Goal: Task Accomplishment & Management: Manage account settings

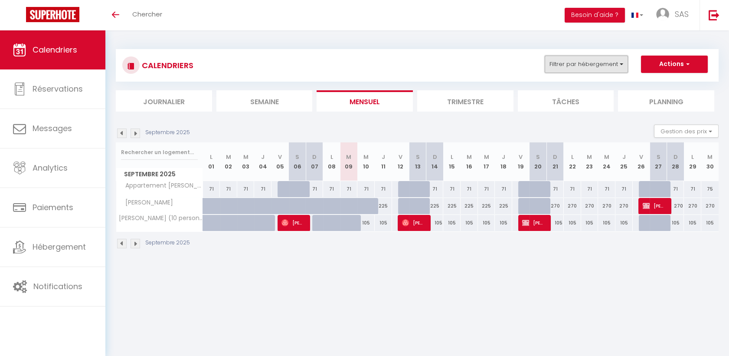
click at [612, 66] on button "Filtrer par hébergement" at bounding box center [586, 64] width 83 height 17
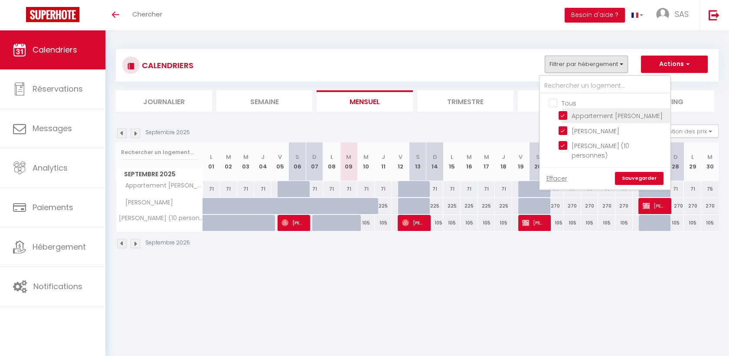
click at [562, 112] on input "Appartement [PERSON_NAME]" at bounding box center [613, 115] width 108 height 9
checkbox input "false"
click at [566, 133] on input "[PERSON_NAME]" at bounding box center [613, 130] width 108 height 9
checkbox input "false"
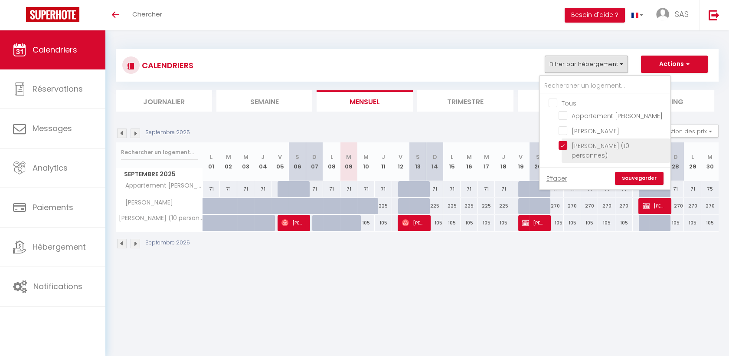
click at [567, 144] on input "[PERSON_NAME] (10 personnes)" at bounding box center [613, 145] width 108 height 9
checkbox input "false"
click at [627, 172] on link "Sauvegarder" at bounding box center [639, 178] width 49 height 13
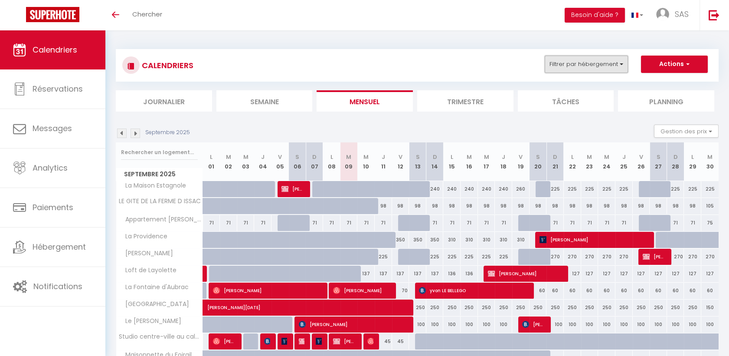
click at [588, 72] on button "Filtrer par hébergement" at bounding box center [586, 64] width 83 height 17
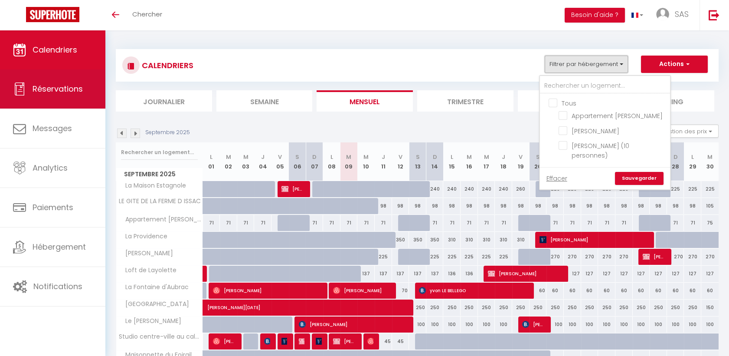
click at [70, 89] on span "Réservations" at bounding box center [58, 88] width 50 height 11
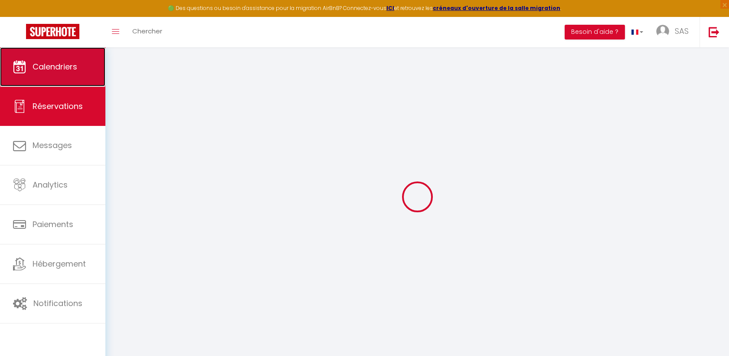
click at [73, 61] on span "Calendriers" at bounding box center [55, 66] width 45 height 11
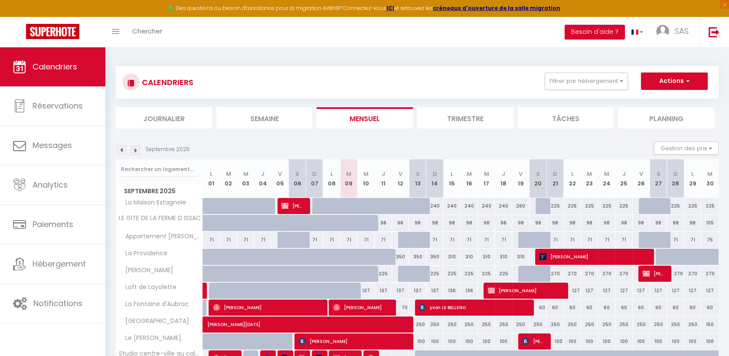
click at [567, 68] on div "CALENDRIERS Filtrer par hébergement Tous La Maison Estagnole [GEOGRAPHIC_DATA] …" at bounding box center [417, 82] width 603 height 33
click at [569, 75] on button "Filtrer par hébergement" at bounding box center [586, 80] width 83 height 17
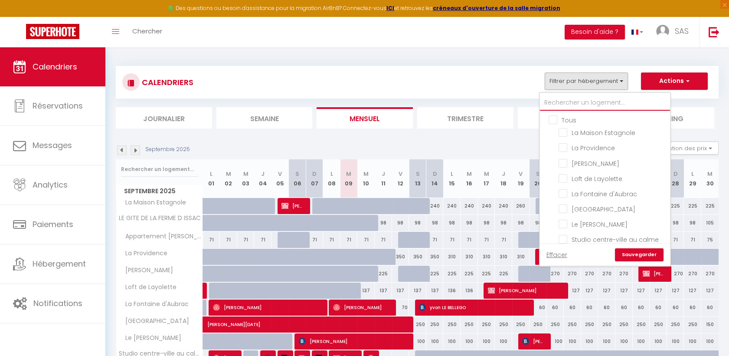
click at [566, 101] on input "text" at bounding box center [605, 103] width 130 height 16
type input "ha"
checkbox input "false"
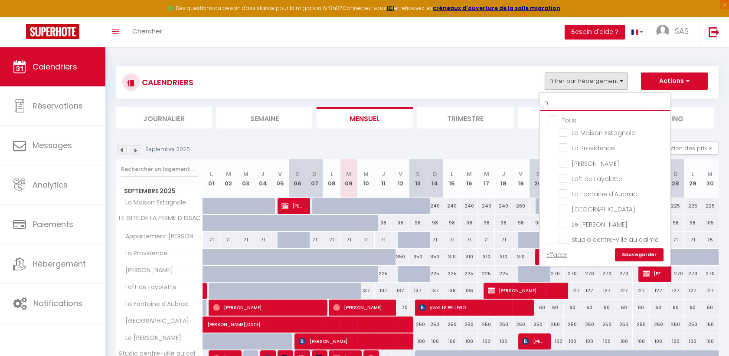
checkbox input "false"
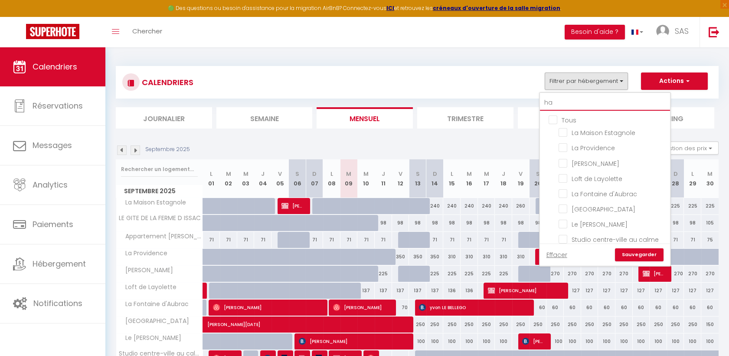
checkbox input "false"
type input "haut"
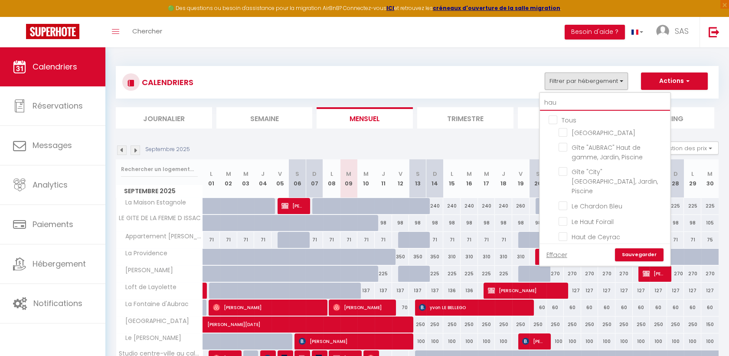
checkbox input "false"
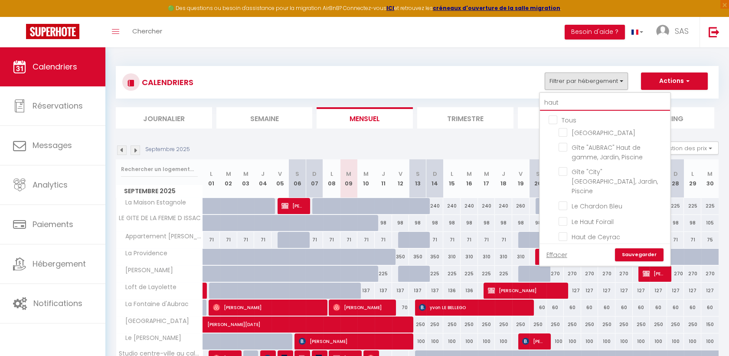
checkbox input "false"
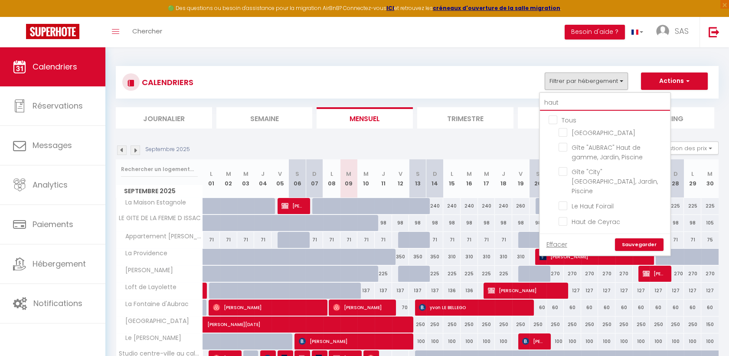
type input "haut"
checkbox input "false"
type input "haut f"
checkbox input "false"
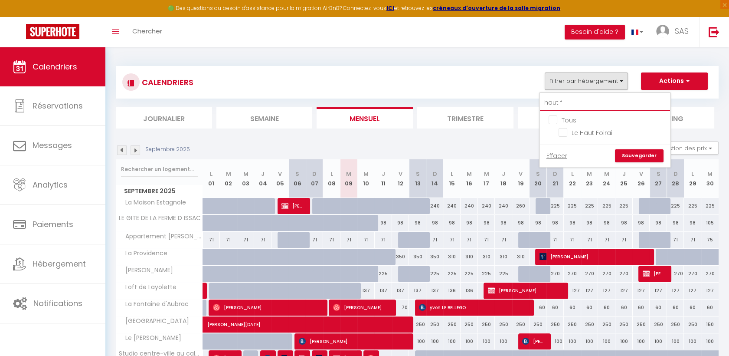
type input "haut fo"
checkbox input "false"
type input "haut foi"
checkbox input "false"
type input "haut foi"
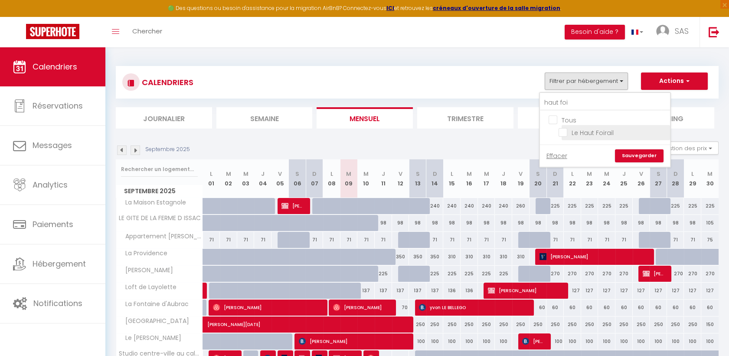
click at [567, 132] on input "Le Haut Foirail" at bounding box center [613, 132] width 108 height 9
checkbox input "true"
click at [641, 151] on link "Sauvegarder" at bounding box center [639, 155] width 49 height 13
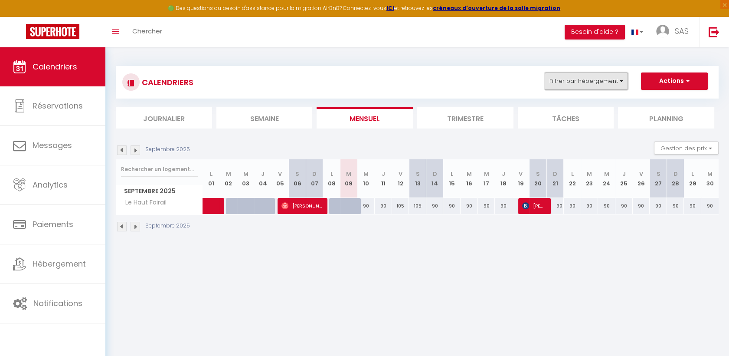
click at [574, 79] on button "Filtrer par hébergement" at bounding box center [586, 80] width 83 height 17
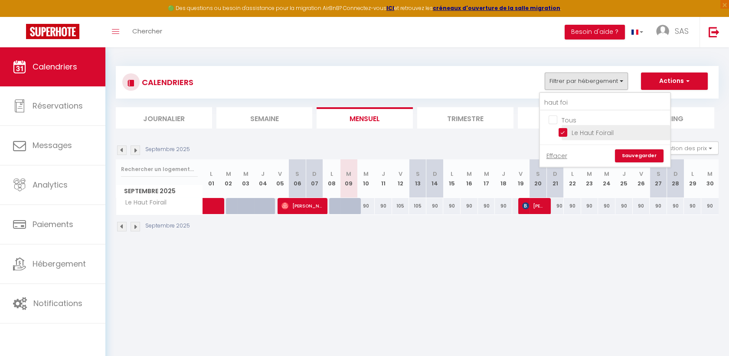
click at [573, 131] on input "Le Haut Foirail" at bounding box center [613, 132] width 108 height 9
checkbox input "false"
click at [639, 158] on link "Sauvegarder" at bounding box center [639, 155] width 49 height 13
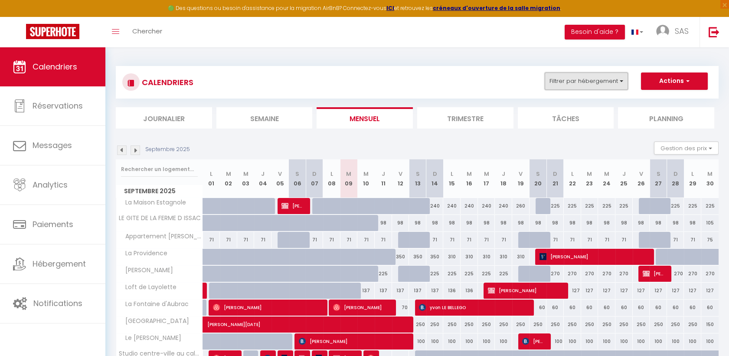
click at [564, 82] on button "Filtrer par hébergement" at bounding box center [586, 80] width 83 height 17
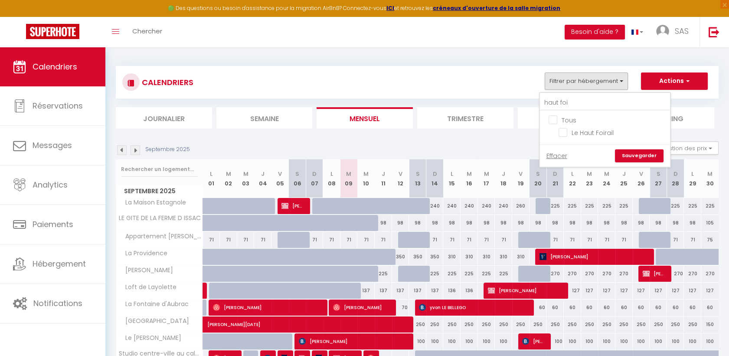
click at [221, 112] on li "Semaine" at bounding box center [265, 117] width 96 height 21
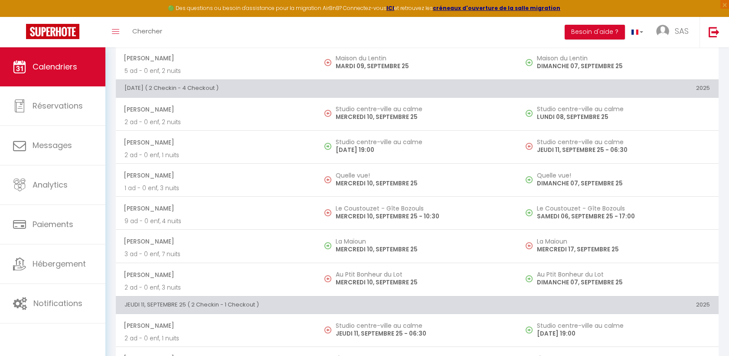
scroll to position [538, 0]
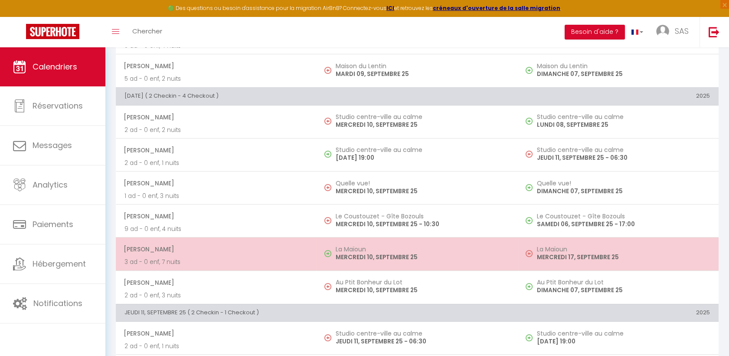
click at [265, 250] on span "[PERSON_NAME]" at bounding box center [216, 249] width 184 height 16
select select "OK"
select select "0"
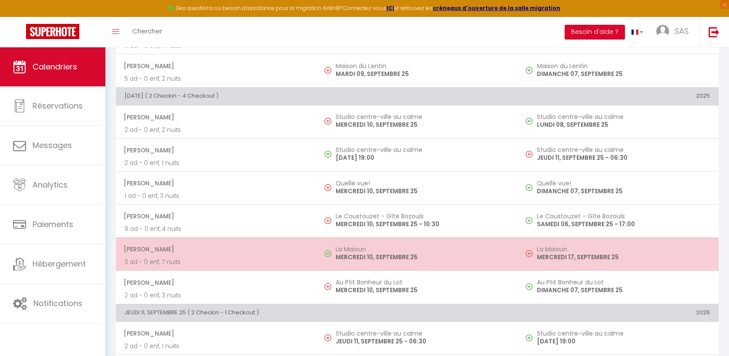
select select "1"
select select
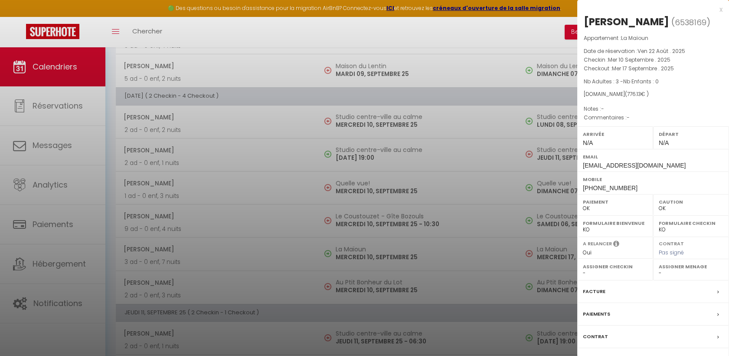
click at [206, 260] on div at bounding box center [364, 178] width 729 height 356
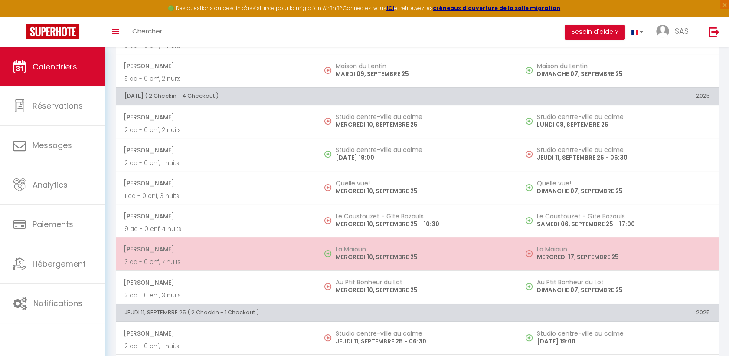
click at [200, 260] on p "3 ad - 0 enf, 7 nuits" at bounding box center [217, 261] width 184 height 9
